Goal: Task Accomplishment & Management: Manage account settings

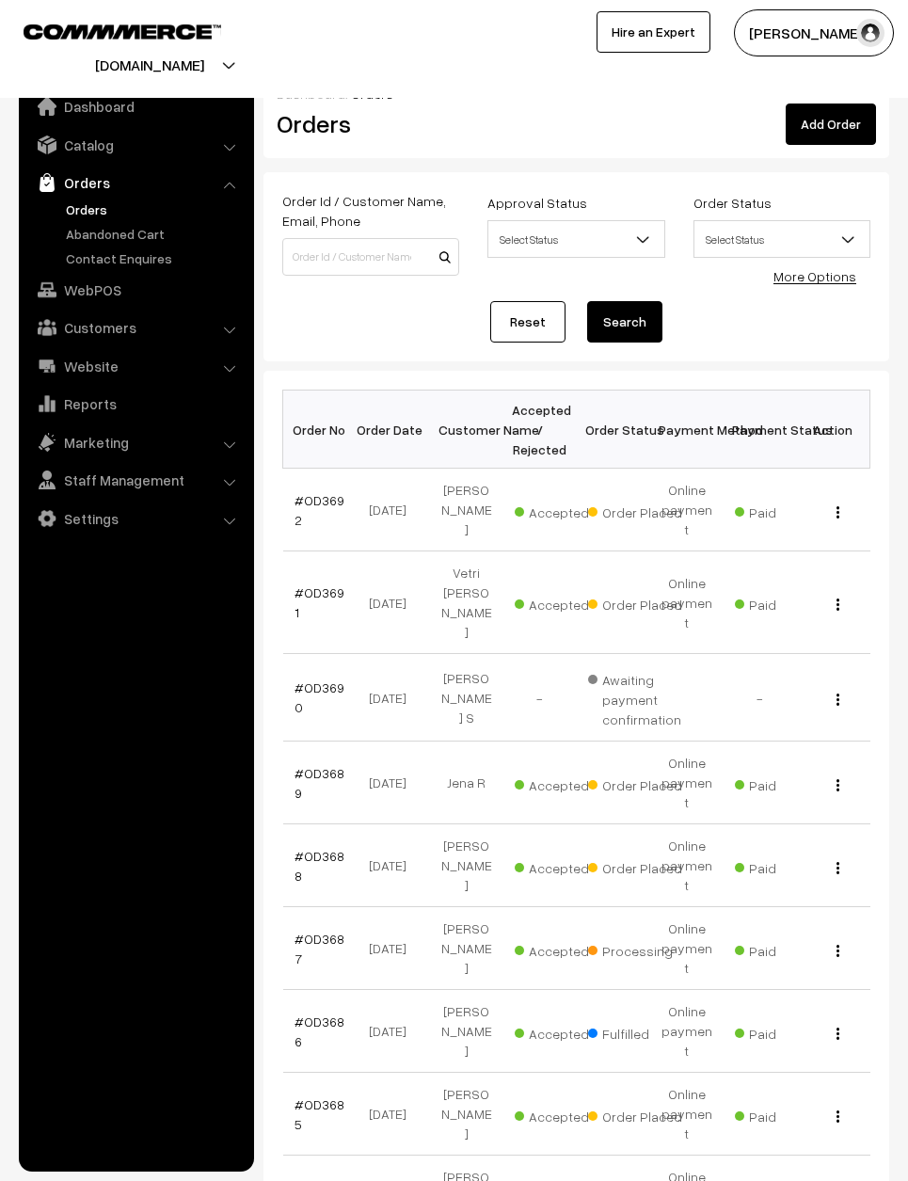
scroll to position [516, 0]
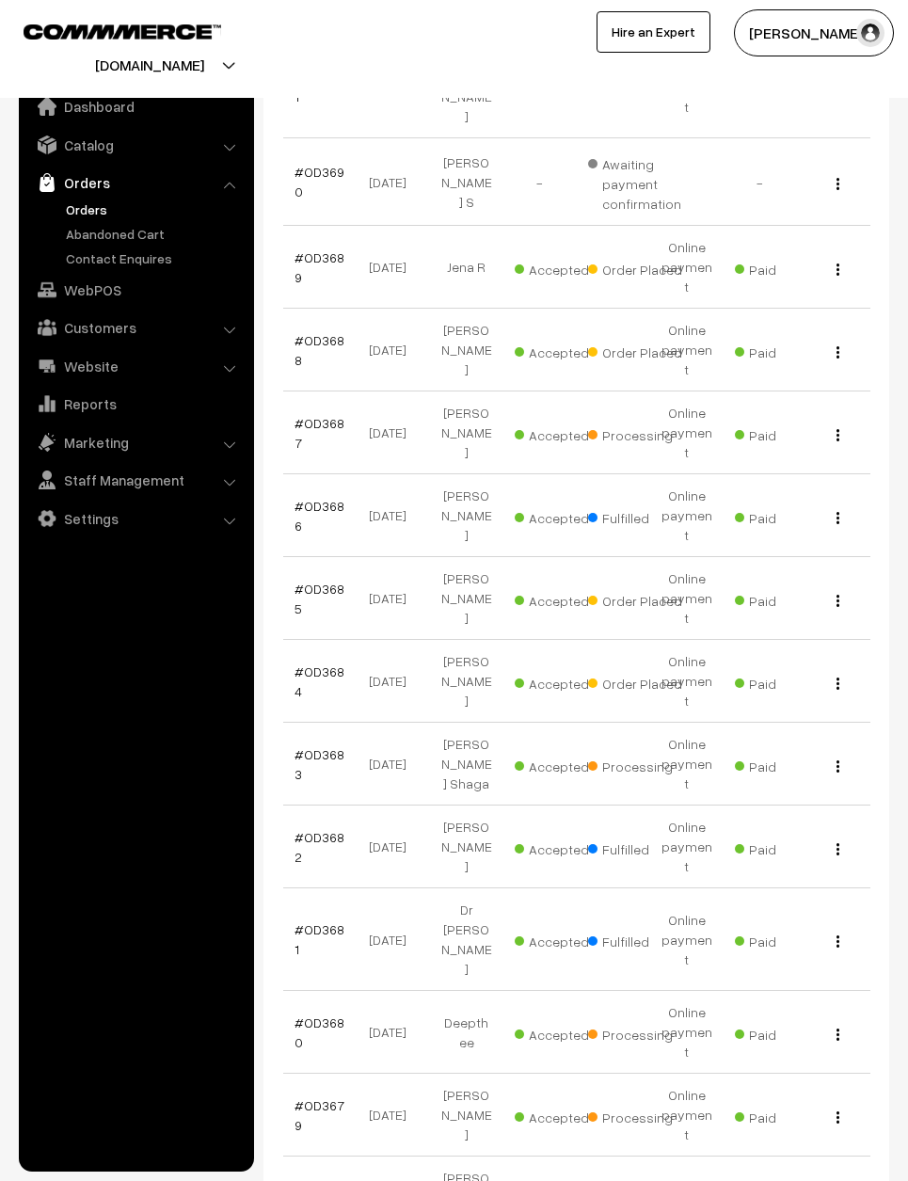
click at [836, 676] on button "button" at bounding box center [838, 683] width 5 height 15
click at [805, 688] on link "View" at bounding box center [755, 708] width 160 height 41
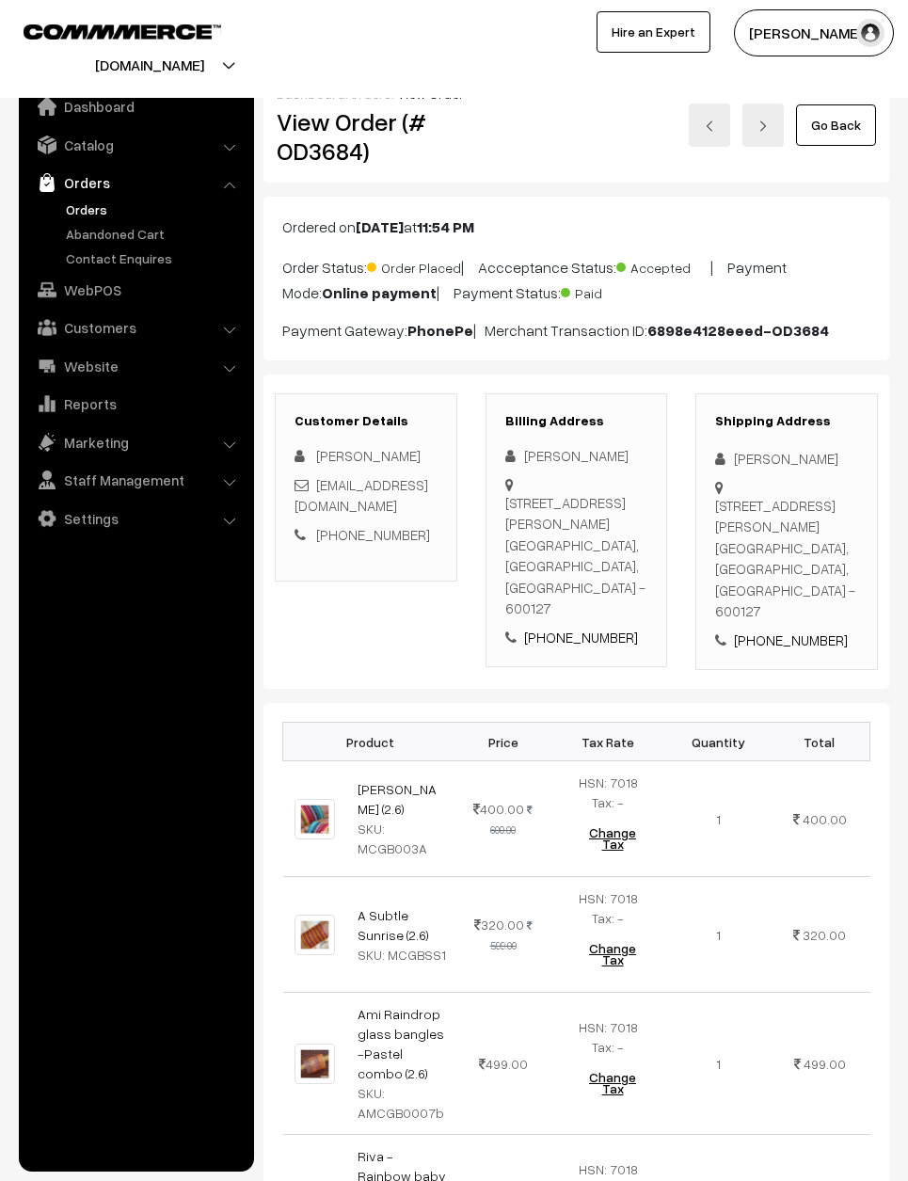
scroll to position [851, 251]
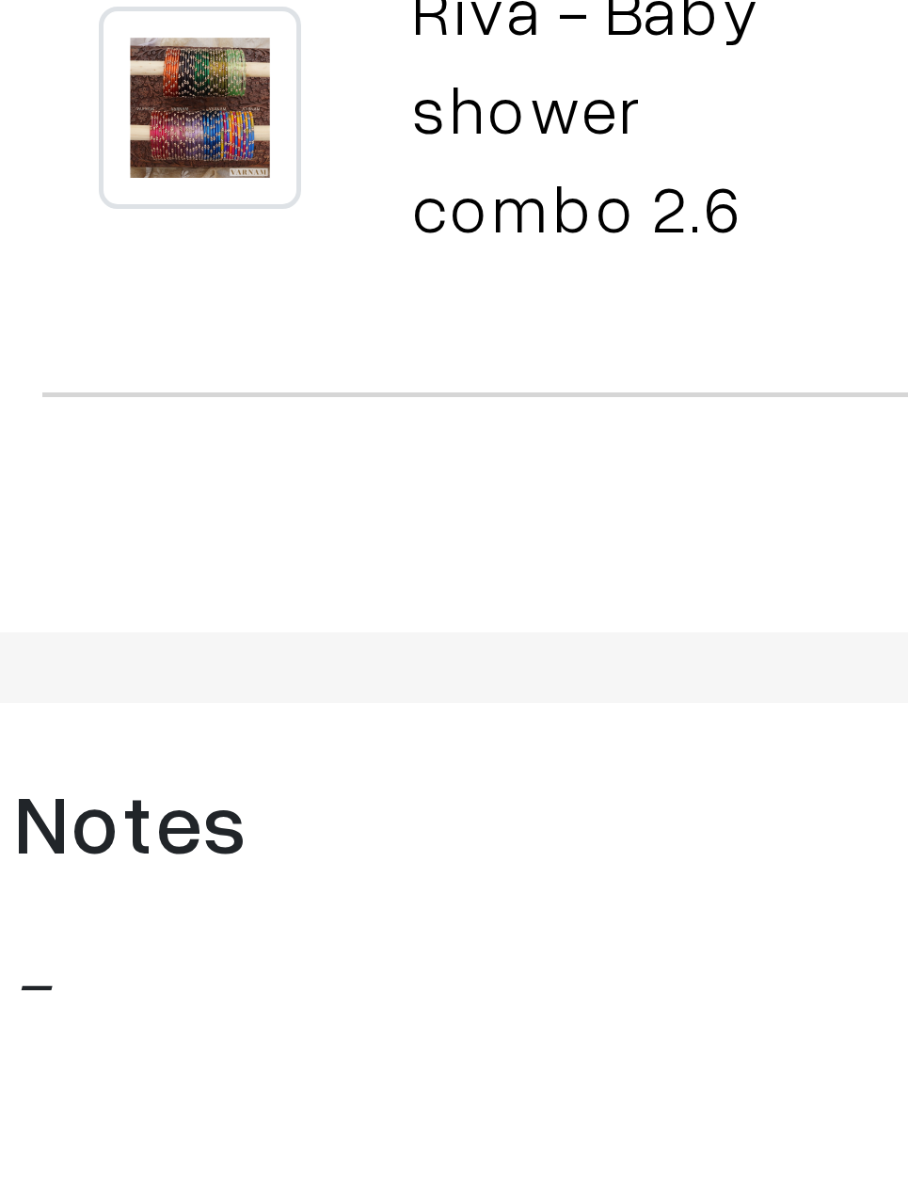
click at [346, 142] on td "A Subtle Sunrise (2.6) SKU: MCGBSS1" at bounding box center [402, 84] width 112 height 116
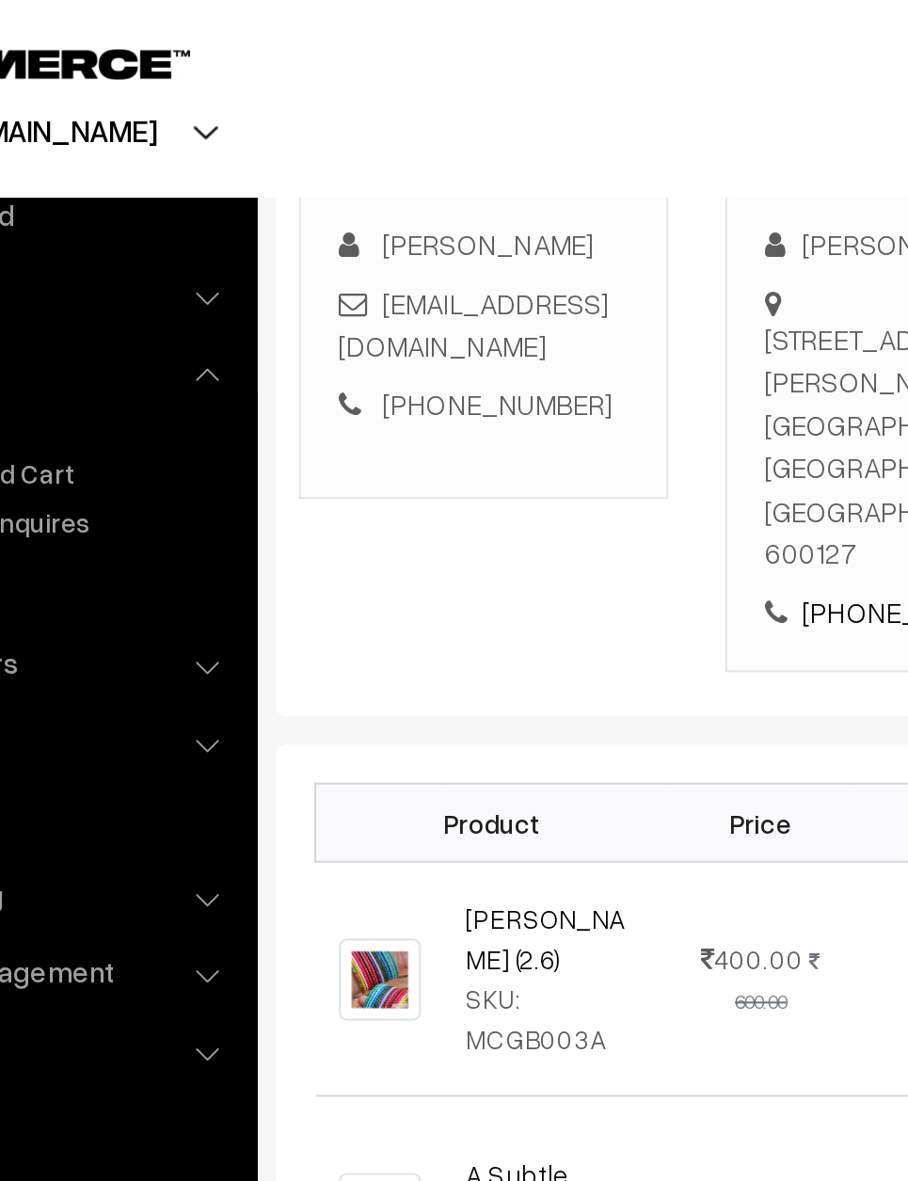
scroll to position [276, 0]
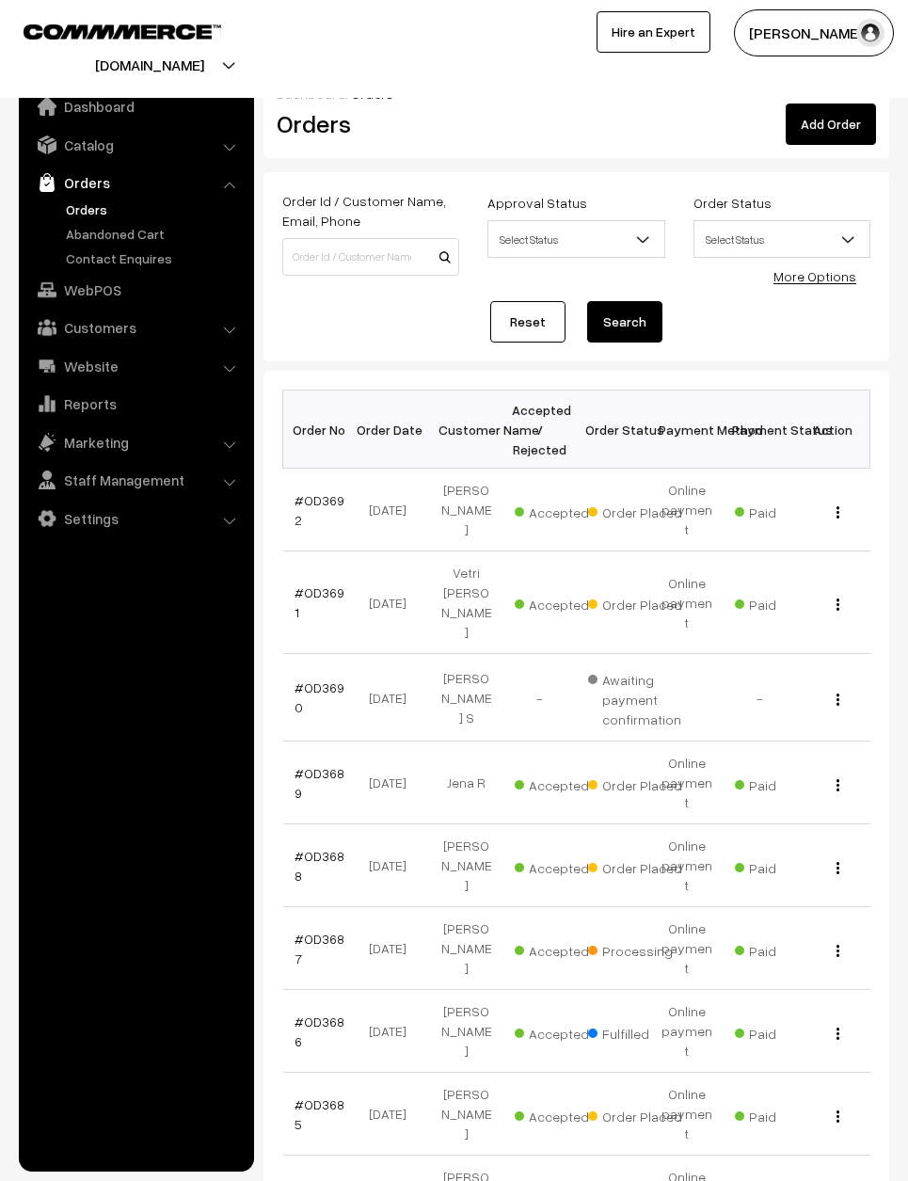
scroll to position [516, 0]
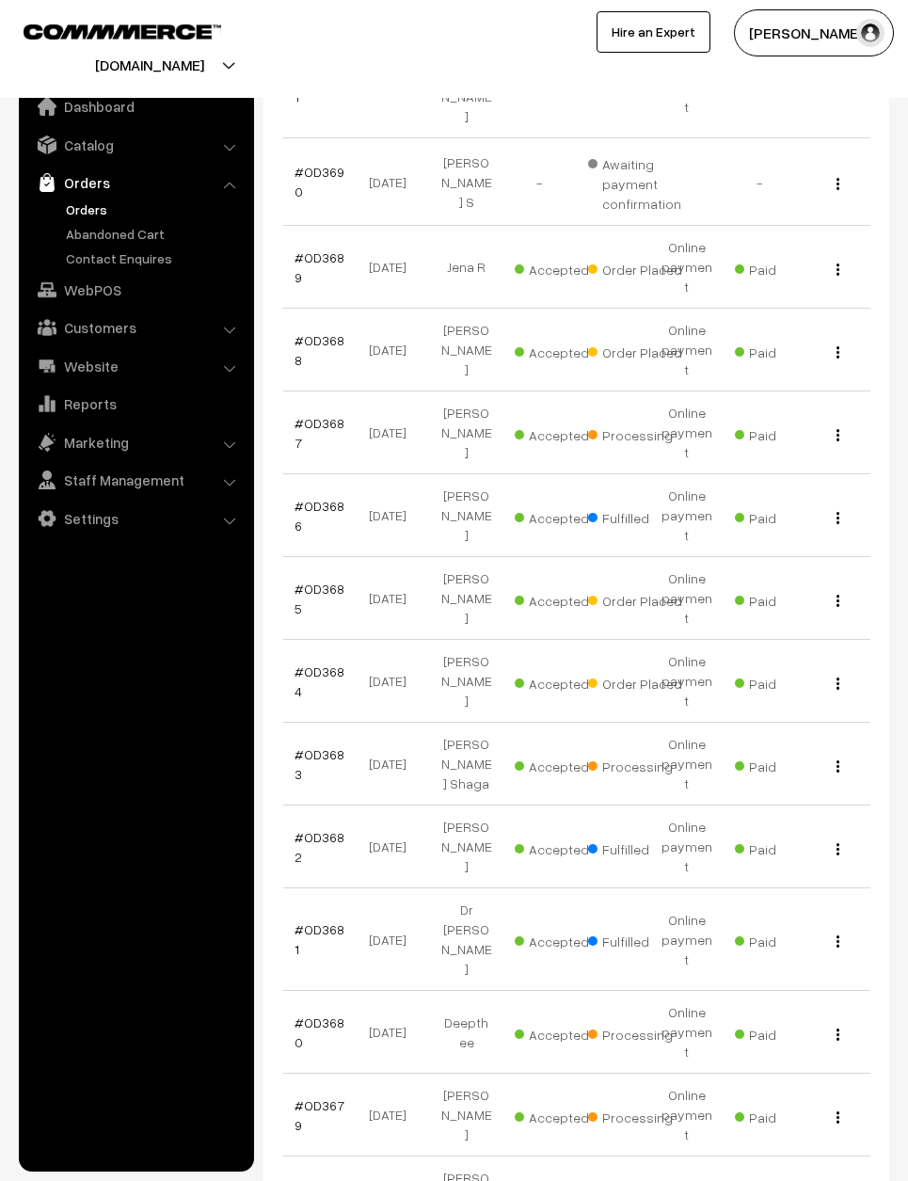
click at [839, 678] on img "button" at bounding box center [838, 684] width 3 height 12
click at [849, 573] on td "View" at bounding box center [833, 598] width 73 height 83
click at [851, 588] on div "View" at bounding box center [834, 598] width 51 height 20
click at [844, 588] on div "View" at bounding box center [834, 598] width 51 height 20
click at [837, 557] on td "View" at bounding box center [833, 598] width 73 height 83
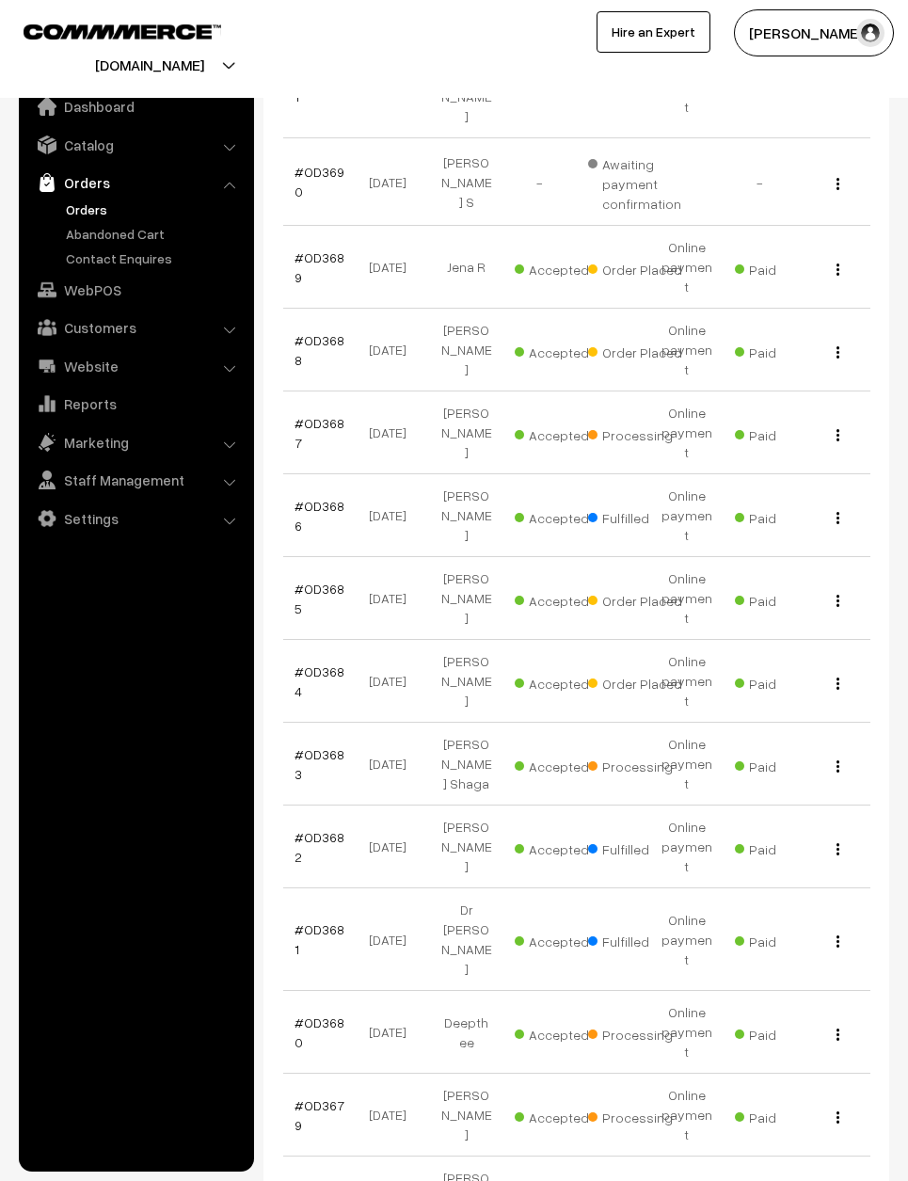
click at [824, 588] on div "View" at bounding box center [834, 598] width 51 height 20
click at [841, 588] on div "View" at bounding box center [834, 598] width 51 height 20
click at [836, 593] on button "button" at bounding box center [838, 600] width 5 height 15
click at [810, 605] on link "View" at bounding box center [755, 625] width 160 height 41
